Goal: Find specific page/section: Find specific page/section

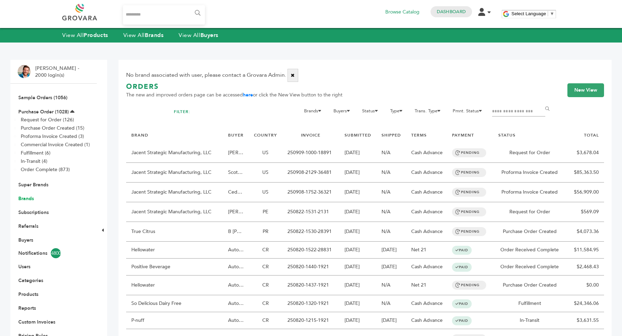
click at [29, 200] on link "Brands" at bounding box center [26, 198] width 16 height 7
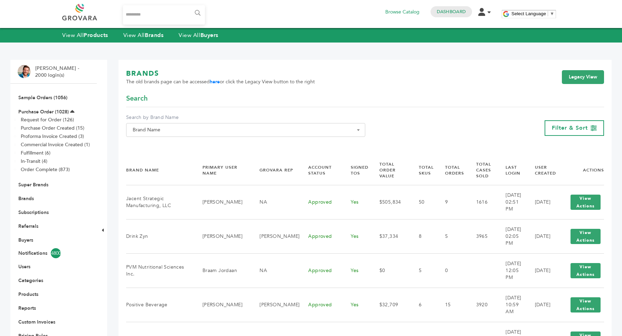
click at [189, 131] on span "Brand Name" at bounding box center [246, 130] width 232 height 10
click at [175, 147] on input "Search" at bounding box center [246, 142] width 236 height 9
type input "*****"
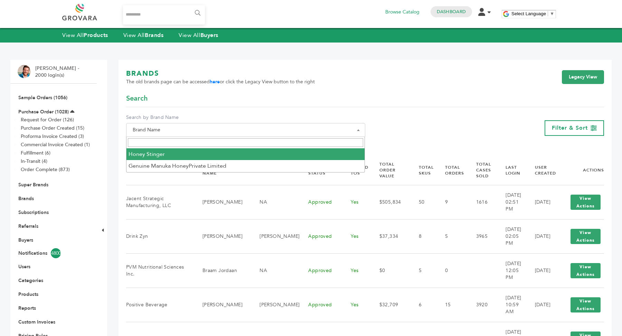
select select "**********"
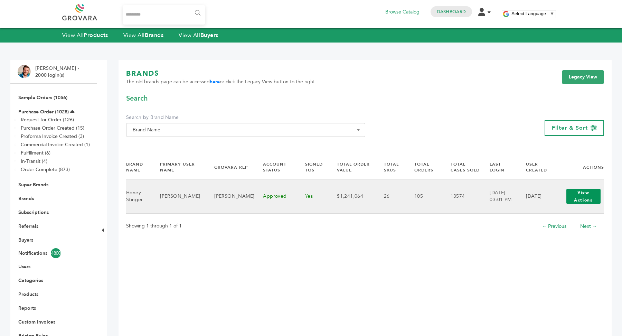
click at [570, 200] on button "View Actions" at bounding box center [583, 196] width 34 height 15
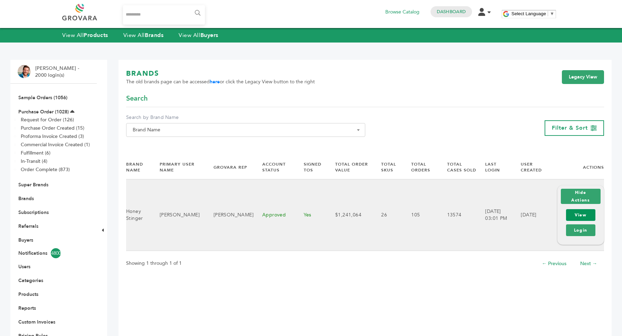
click at [588, 217] on link "View" at bounding box center [580, 215] width 29 height 12
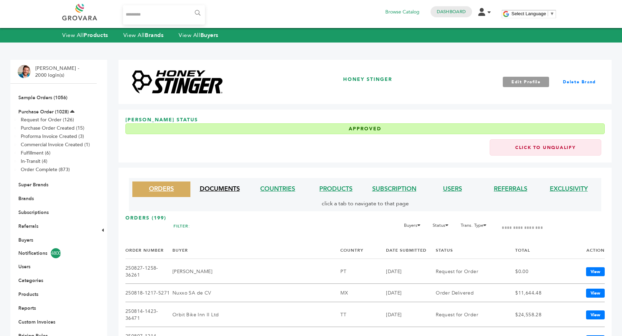
click at [220, 188] on link "DOCUMENTS" at bounding box center [220, 189] width 40 height 9
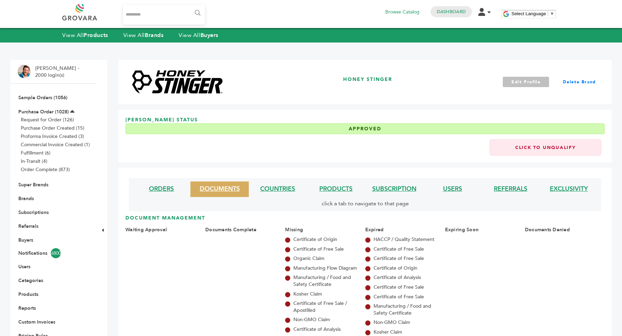
click at [534, 82] on link "Edit Profile" at bounding box center [526, 82] width 47 height 10
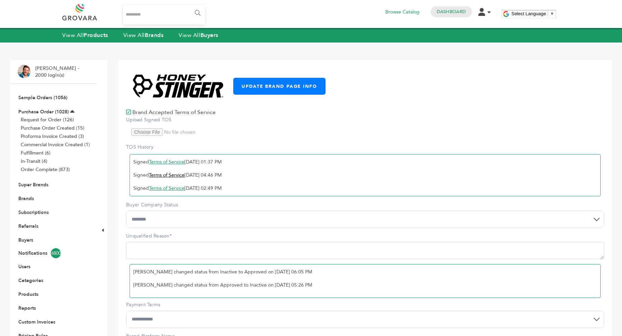
click at [176, 175] on link "Terms of Service" at bounding box center [167, 175] width 36 height 7
click at [166, 187] on link "Terms of Service" at bounding box center [167, 188] width 36 height 7
